Goal: Find specific page/section

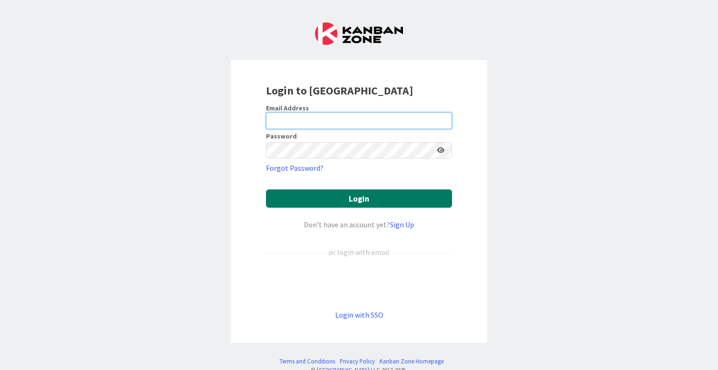
type input "[PERSON_NAME][EMAIL_ADDRESS][PERSON_NAME][DOMAIN_NAME]"
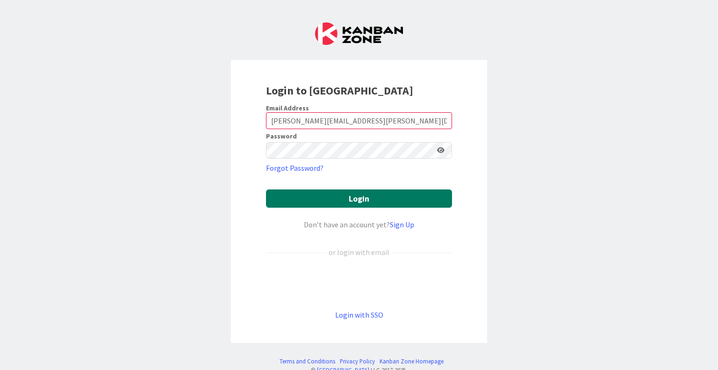
click at [350, 196] on button "Login" at bounding box center [359, 198] width 186 height 18
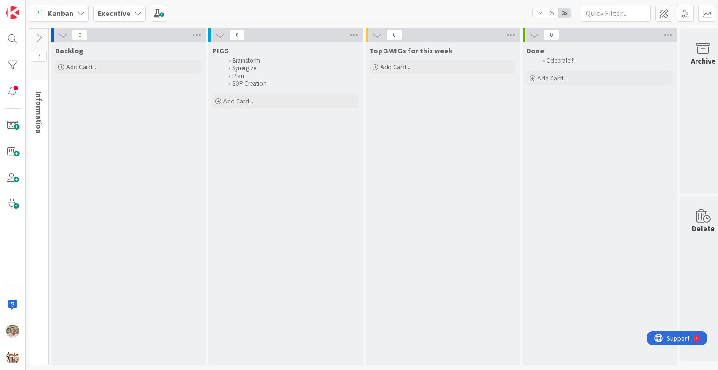
click at [108, 14] on b "Executive" at bounding box center [114, 12] width 33 height 9
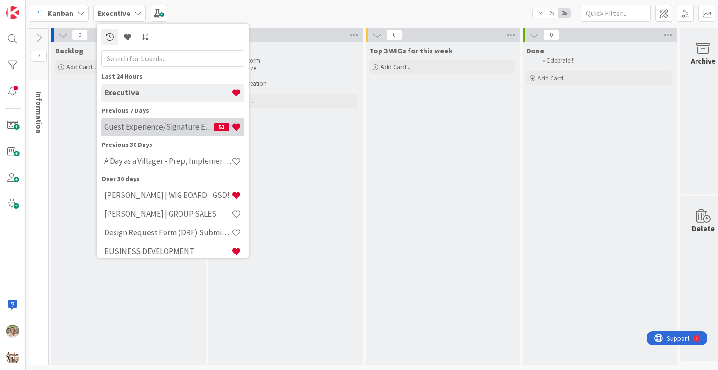
click at [151, 130] on h4 "Guest Experience/Signature Events" at bounding box center [159, 126] width 110 height 9
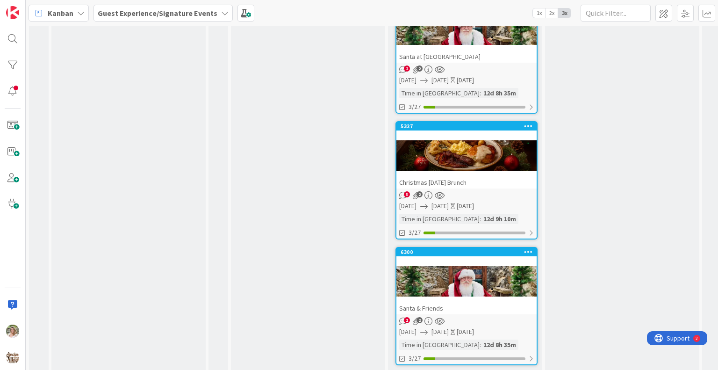
scroll to position [280, 0]
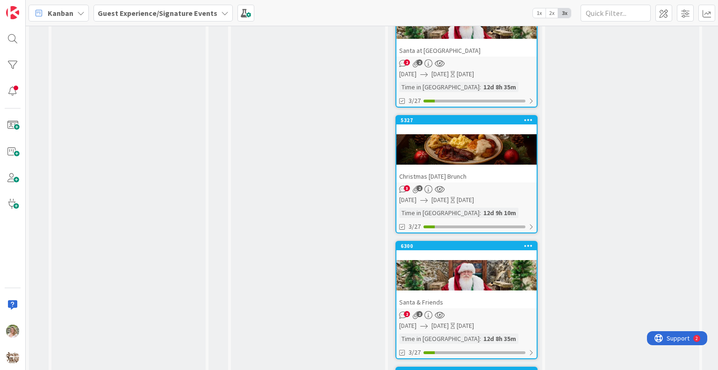
click at [438, 152] on div at bounding box center [466, 149] width 140 height 42
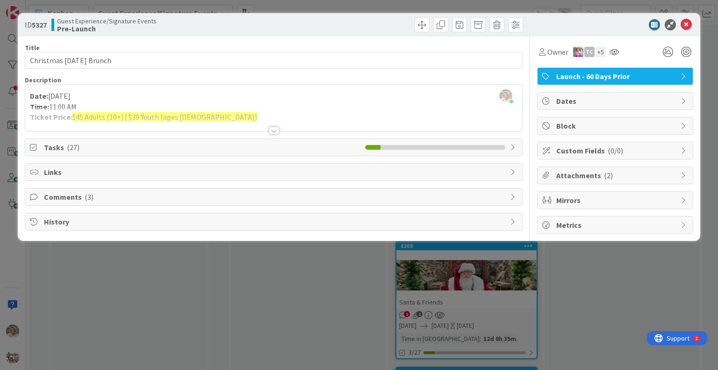
click at [272, 129] on div at bounding box center [274, 130] width 10 height 7
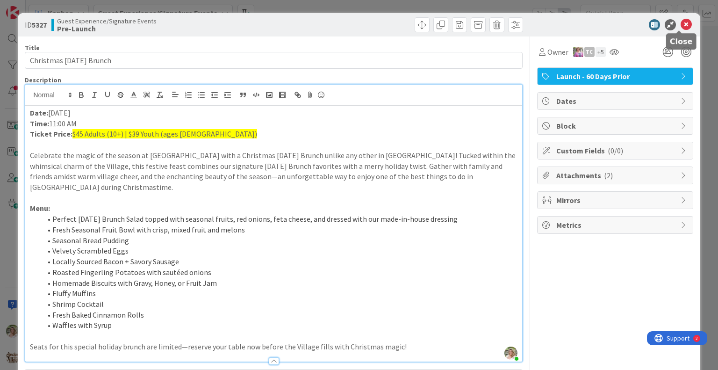
click at [680, 22] on icon at bounding box center [685, 24] width 11 height 11
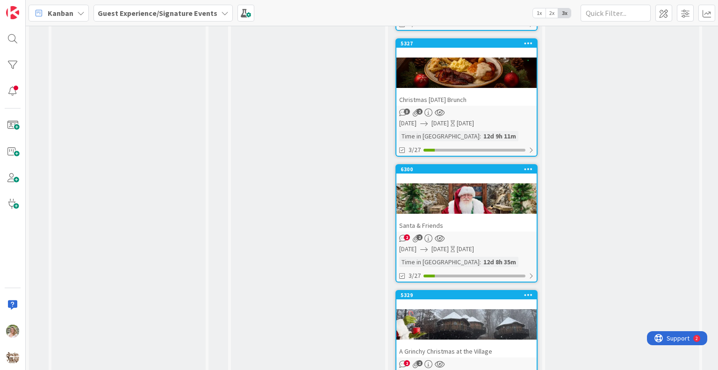
scroll to position [280, 0]
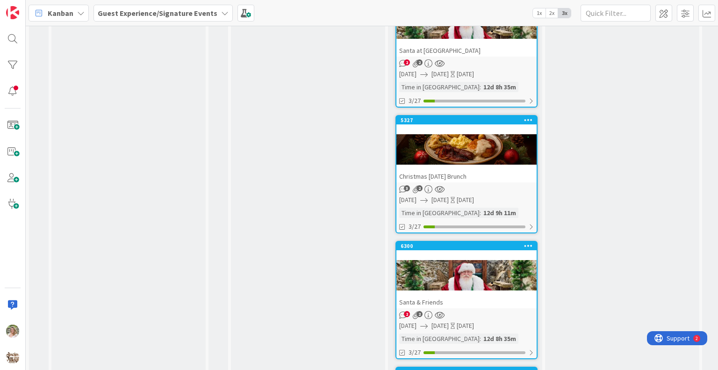
click at [493, 174] on div "Christmas [DATE] Brunch" at bounding box center [466, 176] width 140 height 12
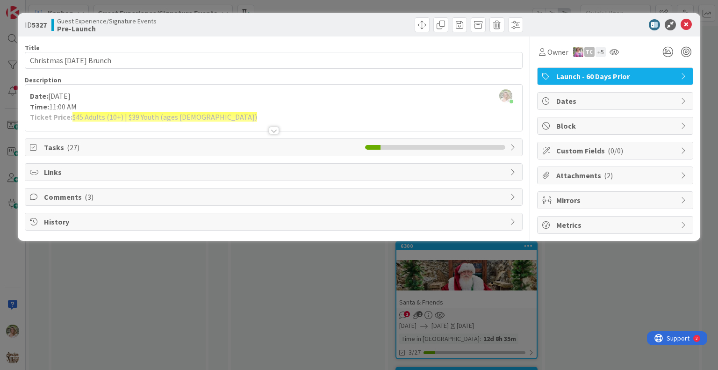
click at [276, 129] on div at bounding box center [274, 130] width 10 height 7
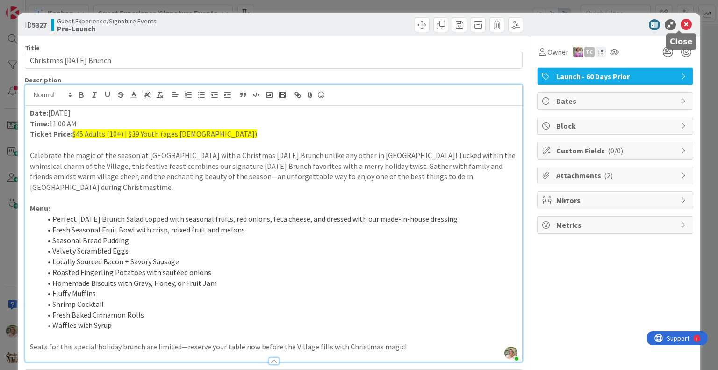
click at [680, 22] on icon at bounding box center [685, 24] width 11 height 11
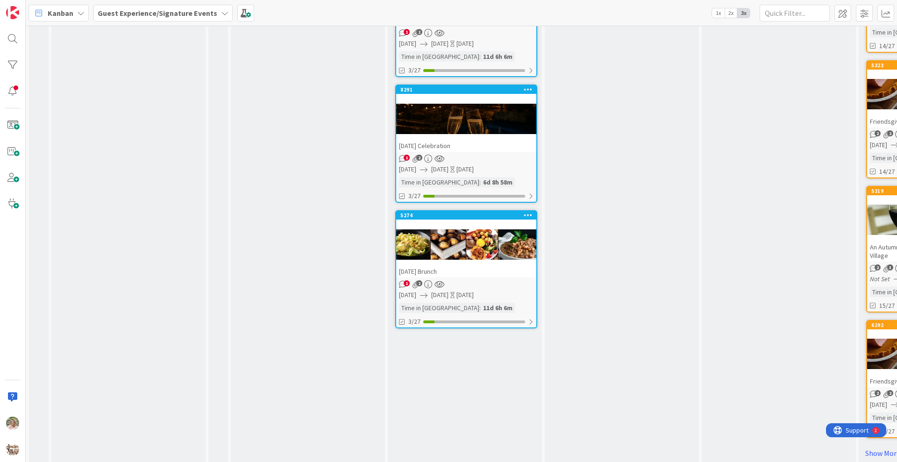
scroll to position [967, 0]
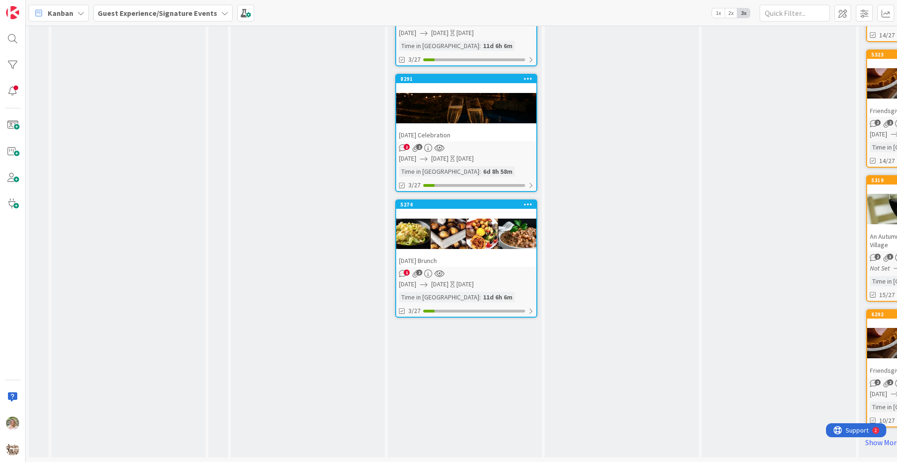
click at [456, 255] on div "[DATE] Brunch" at bounding box center [466, 261] width 140 height 12
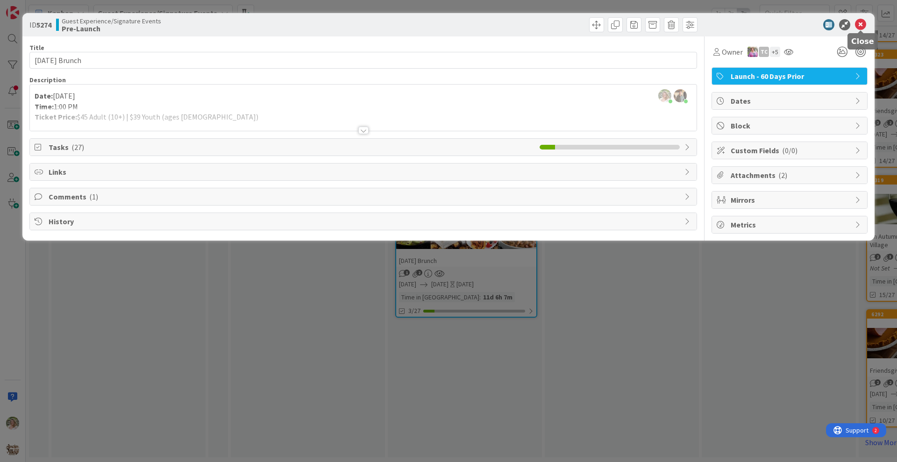
click at [717, 24] on icon at bounding box center [860, 24] width 11 height 11
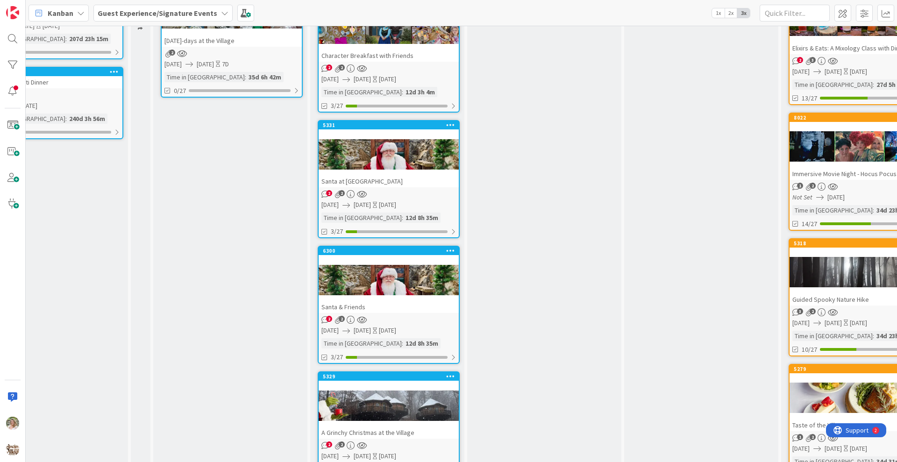
scroll to position [0, 78]
